Goal: Find specific page/section: Find specific page/section

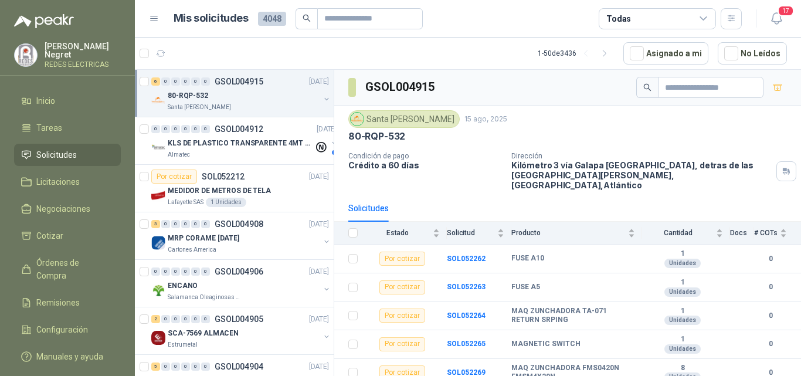
scroll to position [26, 0]
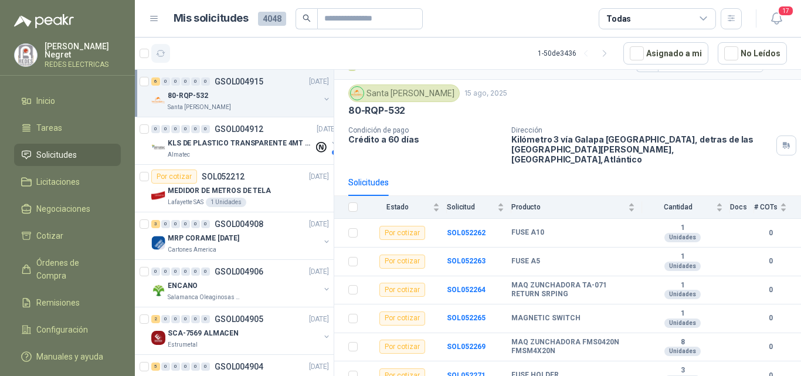
click at [165, 49] on icon "button" at bounding box center [161, 54] width 10 height 10
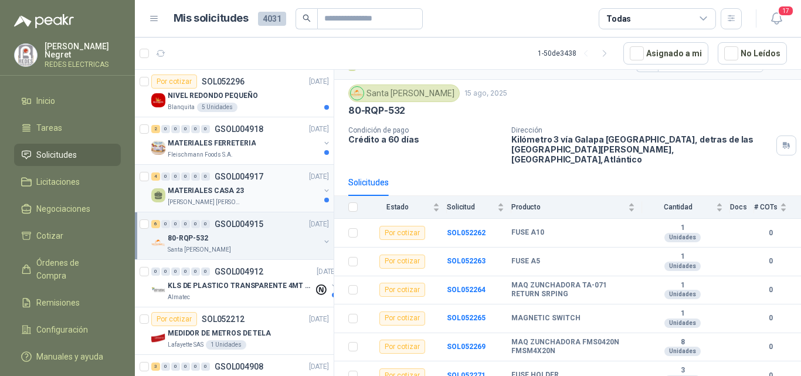
click at [271, 187] on div "MATERIALES CASA 23" at bounding box center [244, 190] width 152 height 14
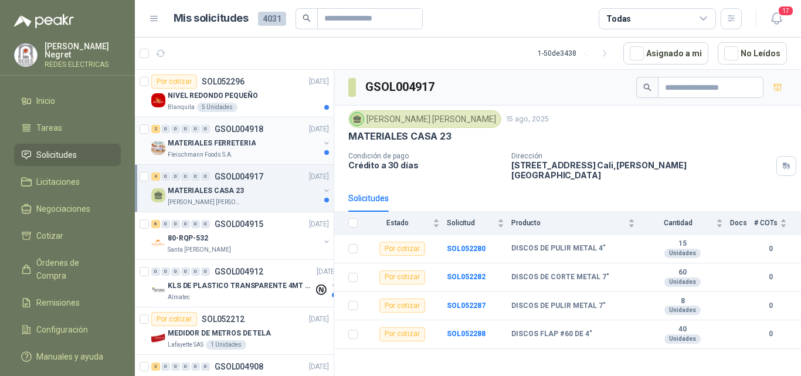
click at [291, 137] on div "MATERIALES FERRETERIA" at bounding box center [244, 143] width 152 height 14
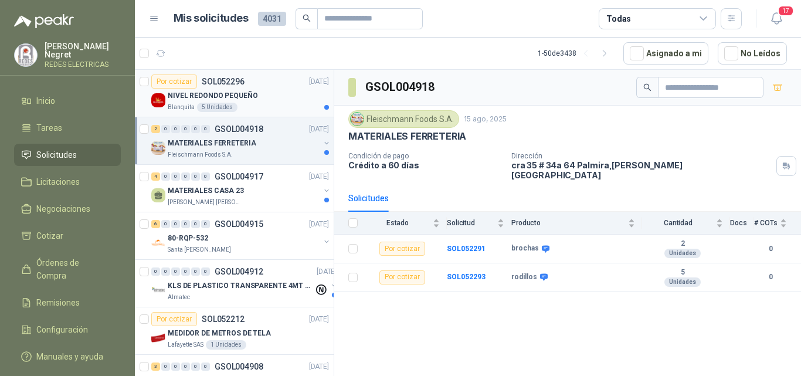
click at [295, 96] on div "NIVEL REDONDO PEQUEÑO" at bounding box center [248, 96] width 161 height 14
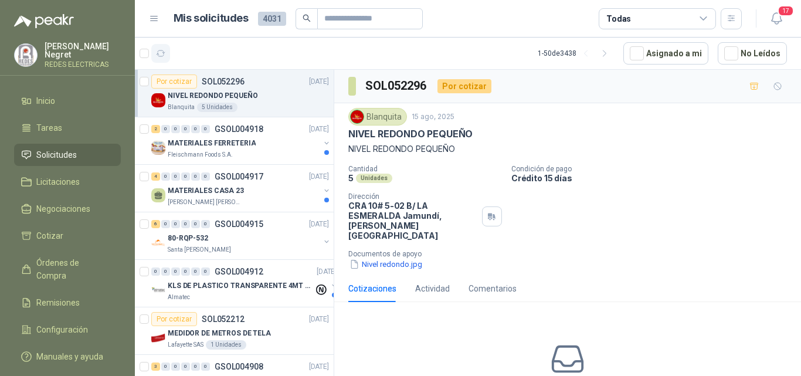
click at [166, 47] on button "button" at bounding box center [160, 53] width 19 height 19
